Goal: Task Accomplishment & Management: Manage account settings

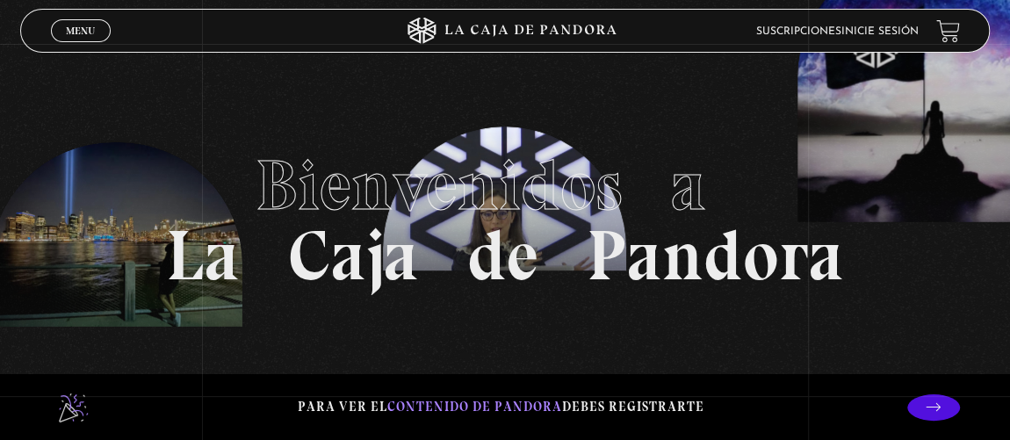
click at [890, 31] on link "Inicie sesión" at bounding box center [879, 31] width 77 height 11
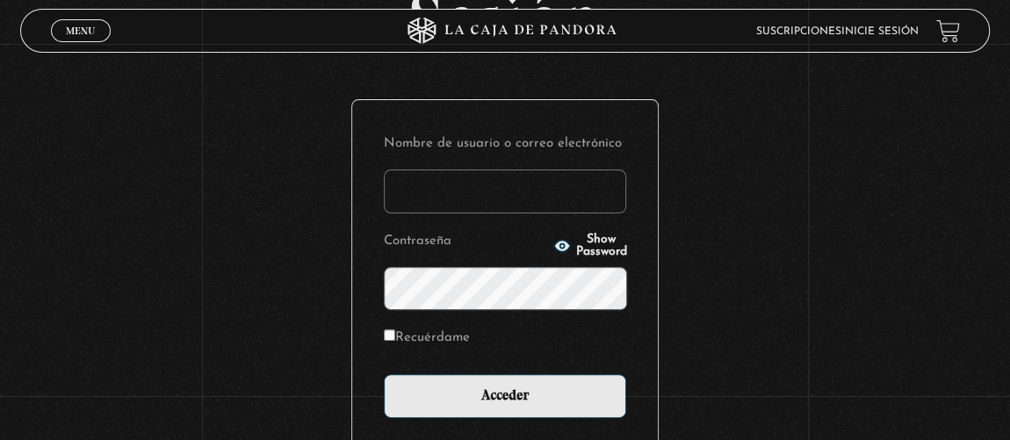
scroll to position [144, 0]
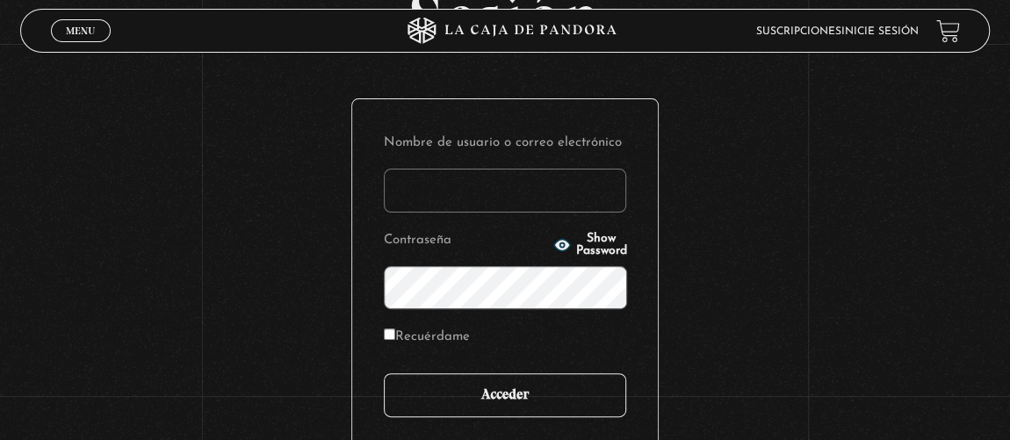
type input "[EMAIL_ADDRESS][DOMAIN_NAME]"
click at [485, 384] on input "Acceder" at bounding box center [505, 395] width 242 height 44
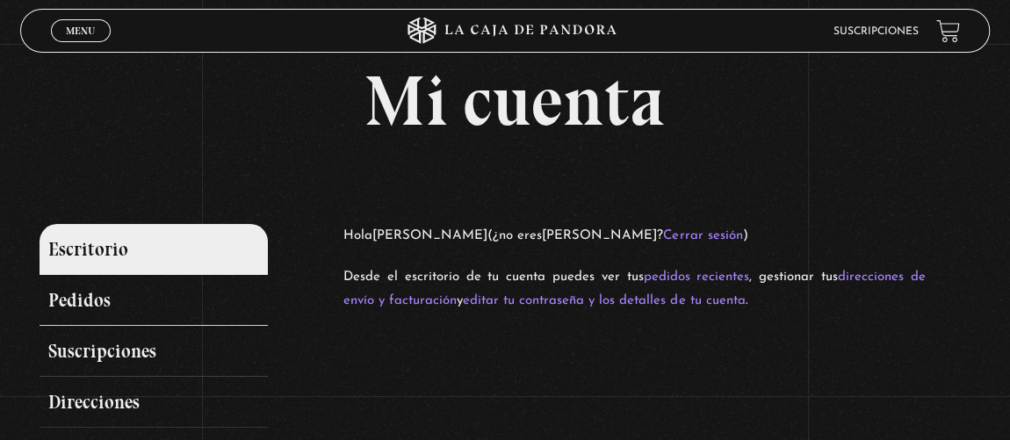
click at [153, 304] on link "Pedidos" at bounding box center [154, 300] width 228 height 51
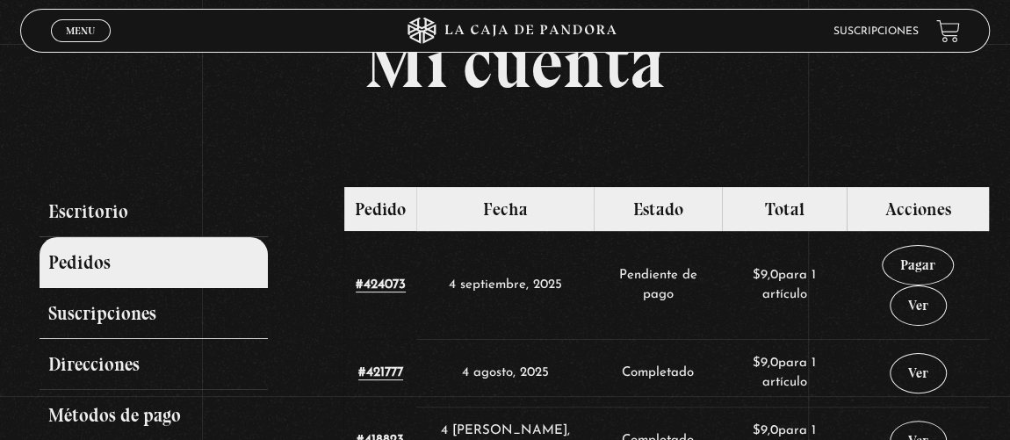
scroll to position [36, 0]
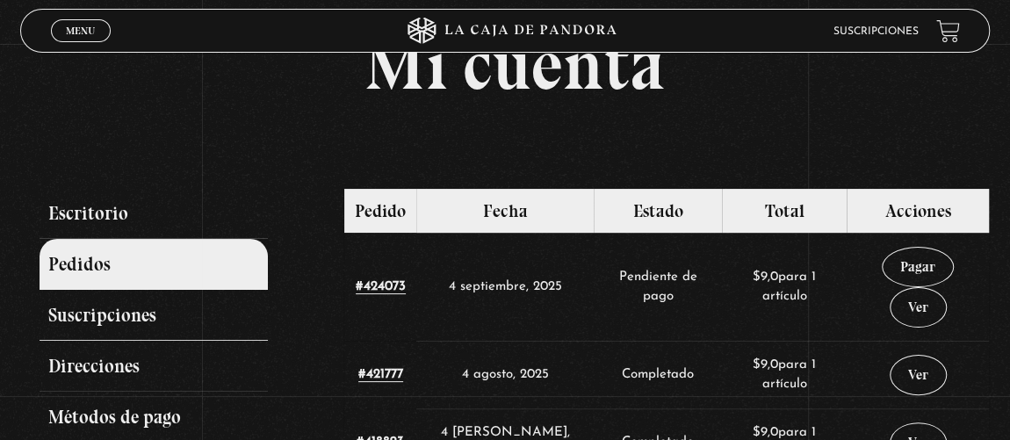
click at [114, 319] on link "Suscripciones" at bounding box center [154, 315] width 228 height 51
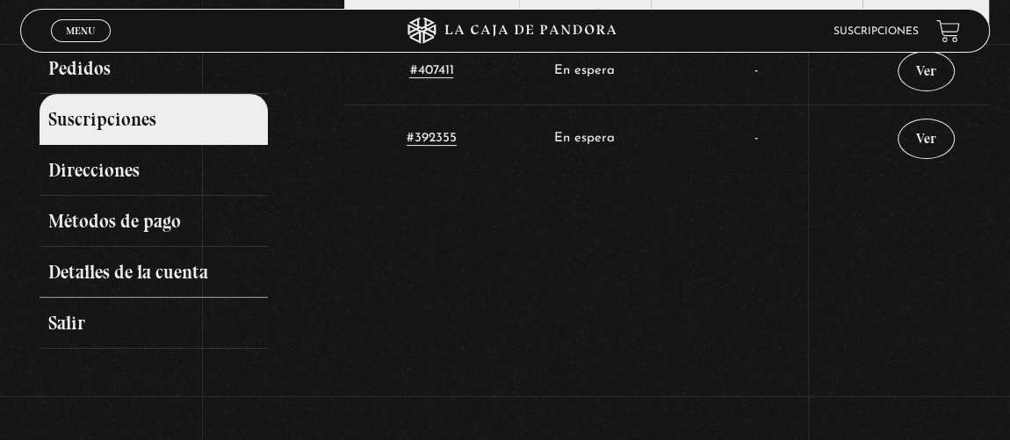
scroll to position [231, 0]
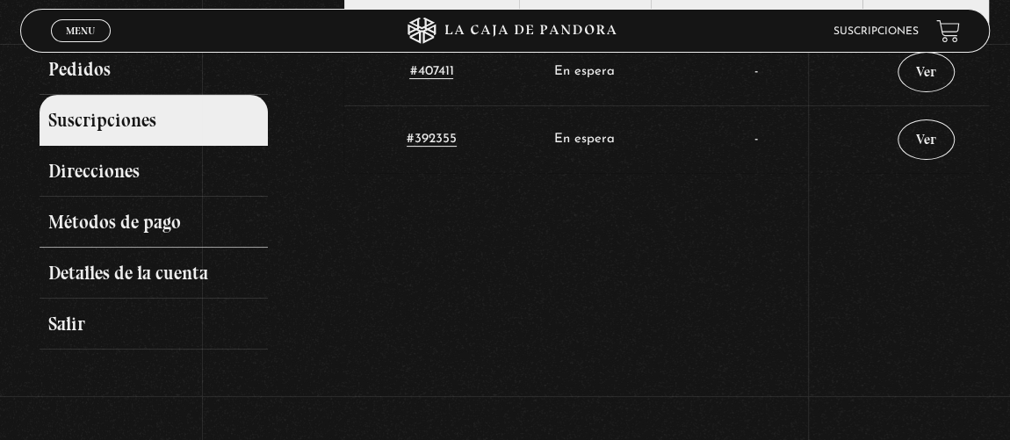
click at [190, 210] on link "Métodos de pago" at bounding box center [154, 222] width 228 height 51
